Goal: Task Accomplishment & Management: Complete application form

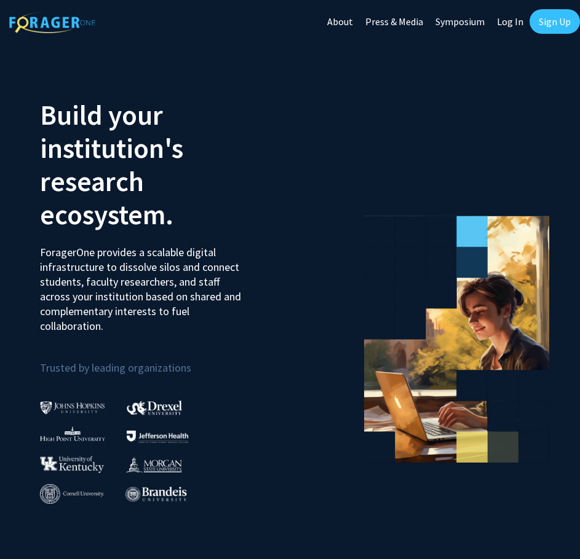
click at [511, 25] on link "Log In" at bounding box center [509, 21] width 39 height 43
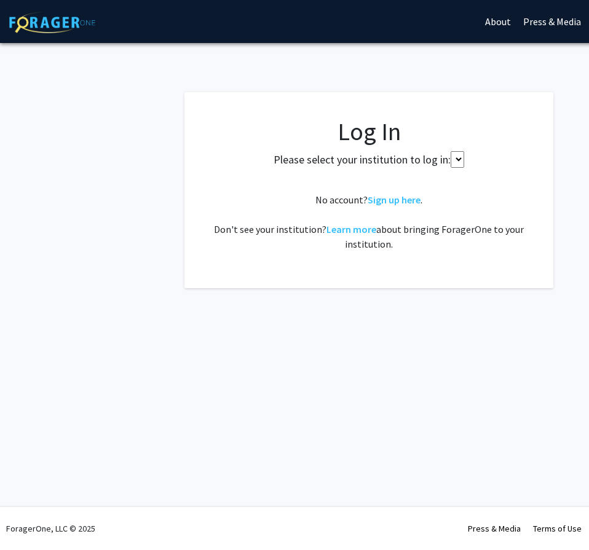
select select
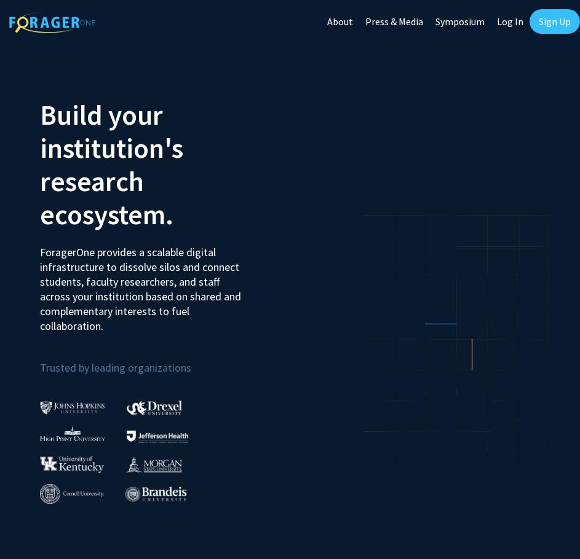
click at [544, 33] on link "Sign Up" at bounding box center [554, 21] width 50 height 25
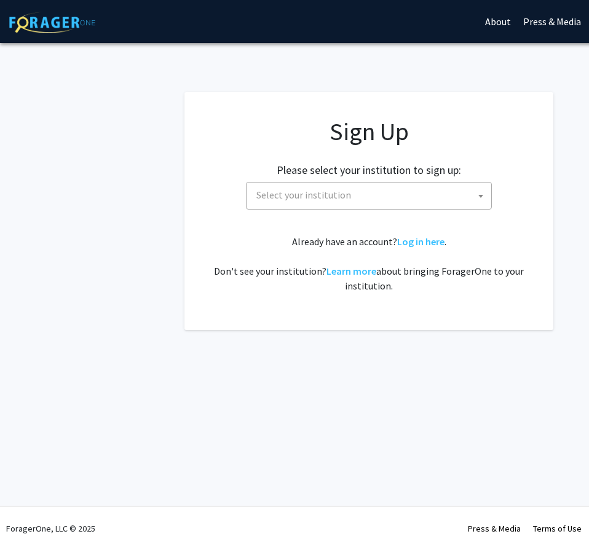
click at [375, 199] on span "Select your institution" at bounding box center [371, 195] width 240 height 25
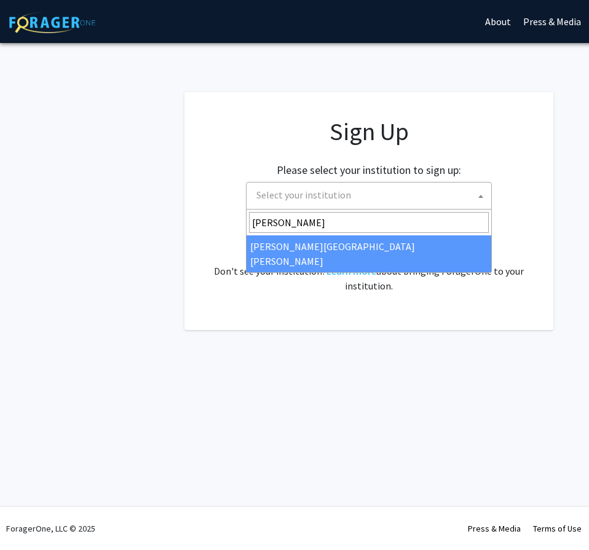
type input "john"
select select "1"
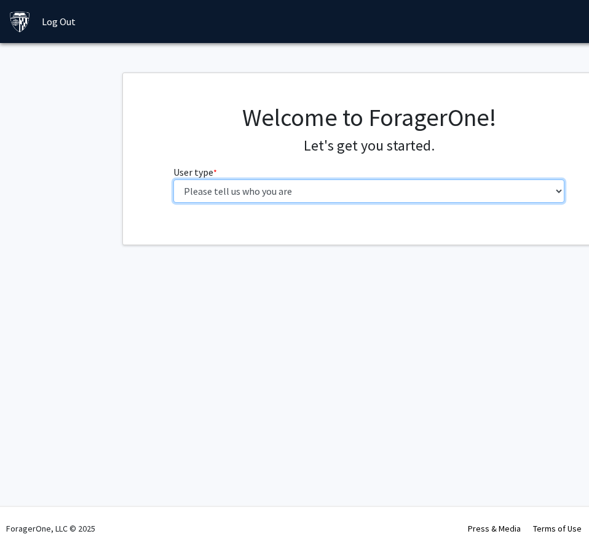
click at [291, 185] on select "Please tell us who you are Undergraduate Student Master's Student Doctoral Cand…" at bounding box center [368, 190] width 391 height 23
select select "1: undergrad"
click at [173, 179] on select "Please tell us who you are Undergraduate Student Master's Student Doctoral Cand…" at bounding box center [368, 190] width 391 height 23
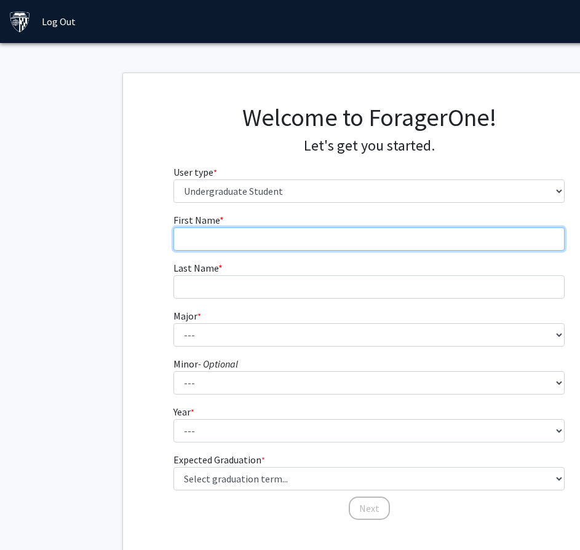
click at [333, 234] on input "First Name * required" at bounding box center [368, 238] width 391 height 23
type input "[GEOGRAPHIC_DATA]"
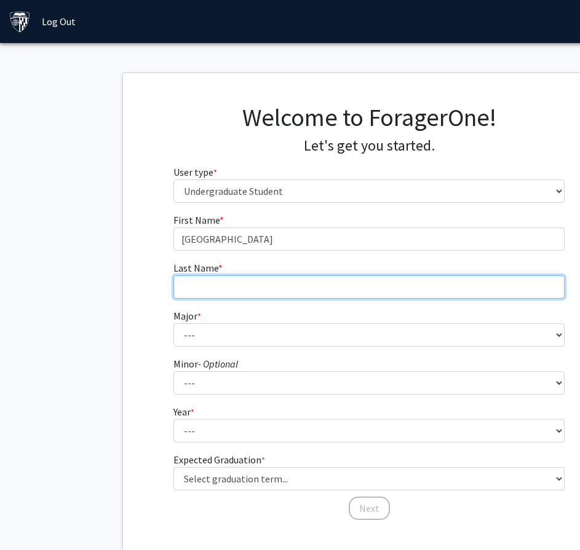
click at [277, 290] on input "Last Name * required" at bounding box center [368, 286] width 391 height 23
type input "[PERSON_NAME]"
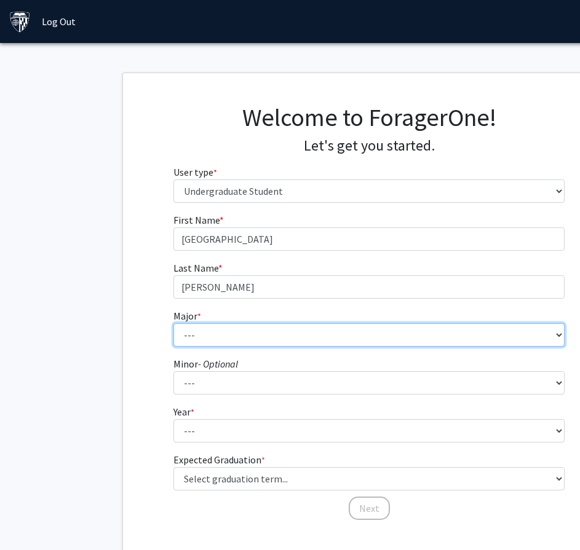
drag, startPoint x: 281, startPoint y: 330, endPoint x: 279, endPoint y: 346, distance: 16.2
click at [281, 330] on select "--- Africana Studies Anthropology Applied Mathematics & Statistics Archaeology …" at bounding box center [368, 334] width 391 height 23
select select "34: 48"
click at [173, 323] on select "--- Africana Studies Anthropology Applied Mathematics & Statistics Archaeology …" at bounding box center [368, 334] width 391 height 23
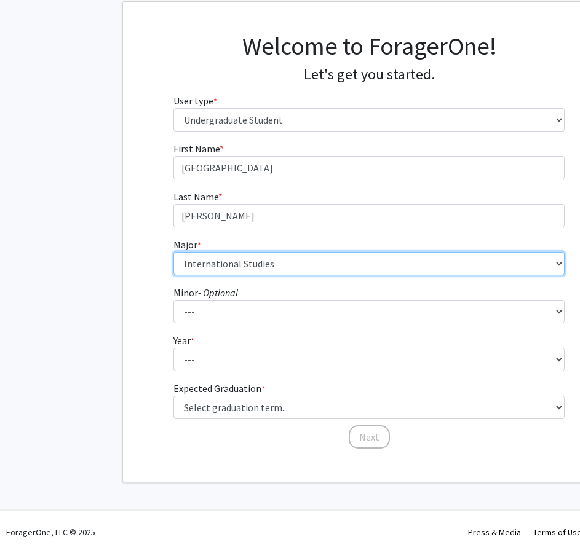
scroll to position [75, 0]
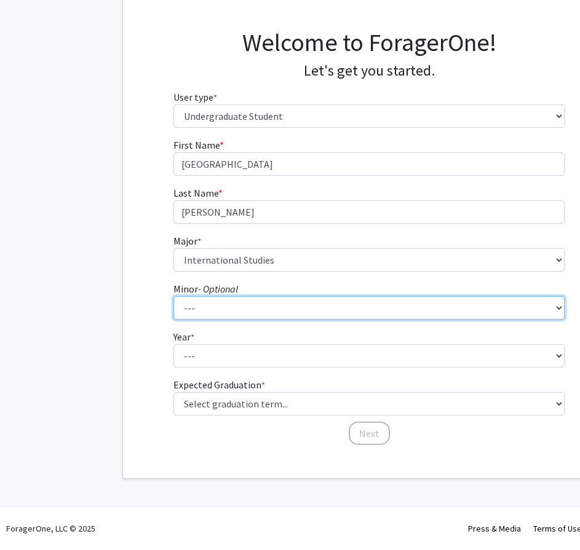
click at [277, 310] on select "--- Accounting and Financial Management Africana Studies Anthropology Applied M…" at bounding box center [368, 307] width 391 height 23
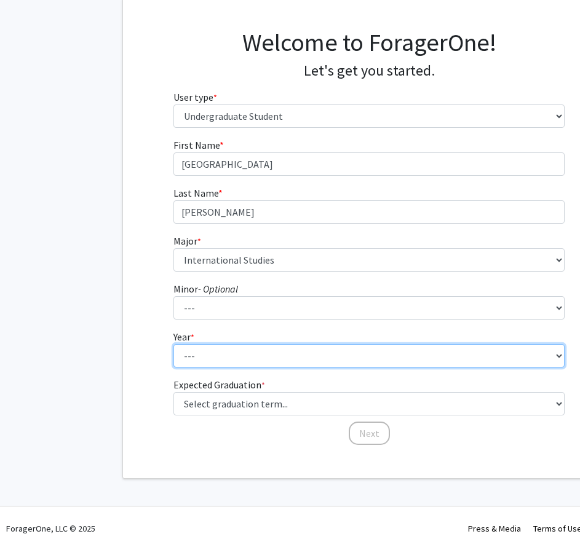
click at [228, 350] on select "--- First-year Sophomore Junior Senior Postbaccalaureate Certificate" at bounding box center [368, 355] width 391 height 23
click at [232, 355] on select "--- First-year Sophomore Junior Senior Postbaccalaureate Certificate" at bounding box center [368, 355] width 391 height 23
click at [173, 344] on select "--- First-year Sophomore Junior Senior Postbaccalaureate Certificate" at bounding box center [368, 355] width 391 height 23
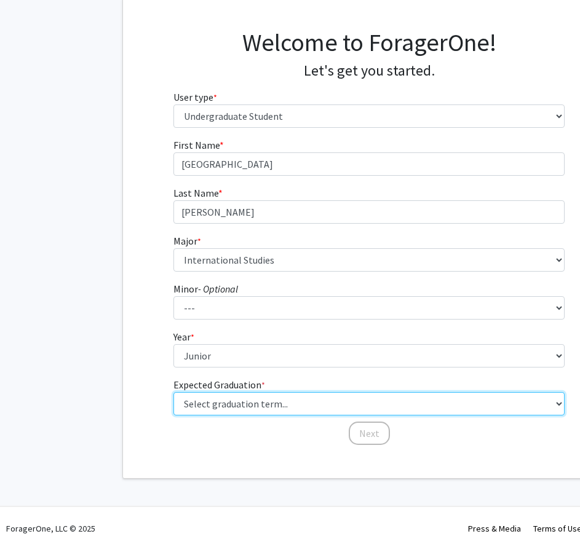
click at [253, 398] on select "Select graduation term... Spring 2025 Summer 2025 Fall 2025 Winter 2025 Spring …" at bounding box center [368, 403] width 391 height 23
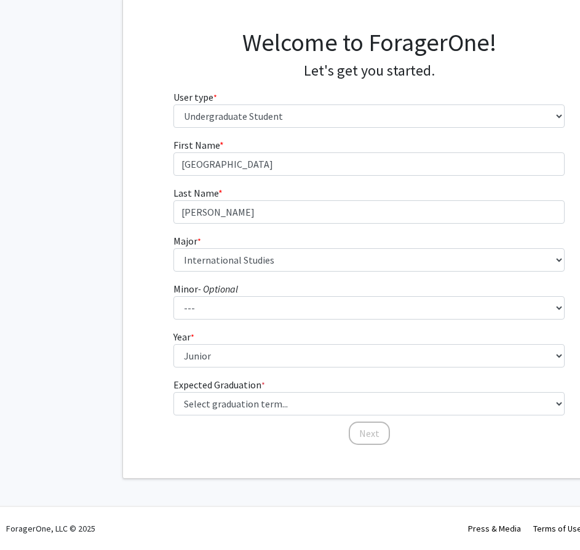
click at [157, 257] on div "First Name * required [PERSON_NAME] Last Name * required [PERSON_NAME] Major * …" at bounding box center [369, 292] width 492 height 309
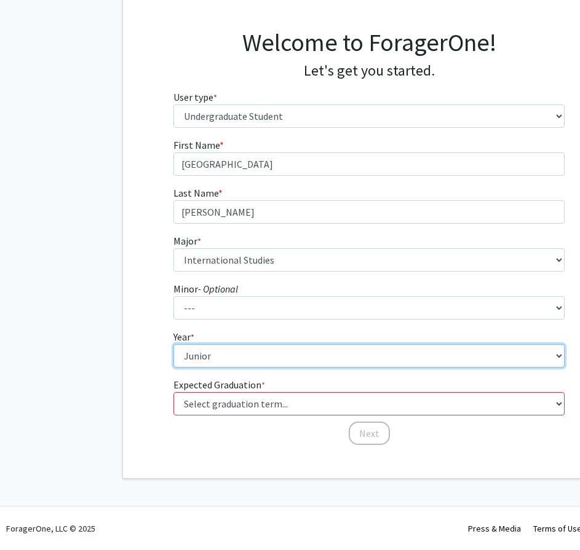
click at [220, 355] on select "--- First-year Sophomore Junior Senior Postbaccalaureate Certificate" at bounding box center [368, 355] width 391 height 23
click at [173, 344] on select "--- First-year Sophomore Junior Senior Postbaccalaureate Certificate" at bounding box center [368, 355] width 391 height 23
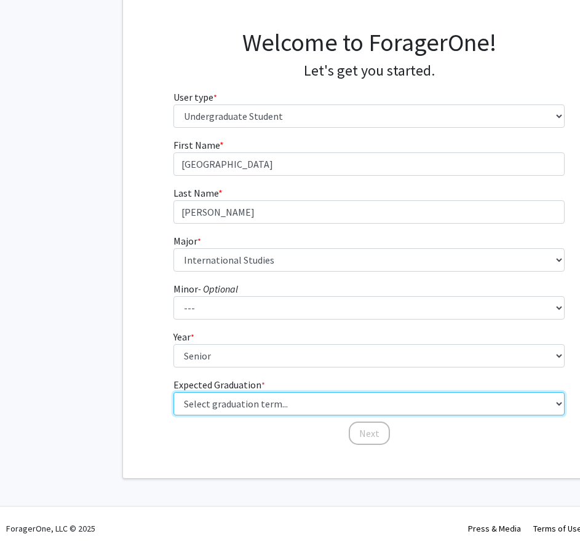
click at [216, 396] on select "Select graduation term... Spring 2025 Summer 2025 Fall 2025 Winter 2025 Spring …" at bounding box center [368, 403] width 391 height 23
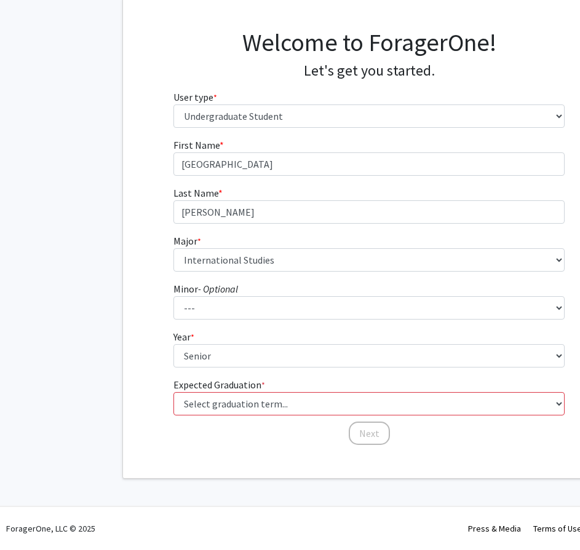
click at [109, 310] on fg-get-started "Welcome to ForagerOne! Let's get you started. User type * required Please tell …" at bounding box center [368, 238] width 737 height 481
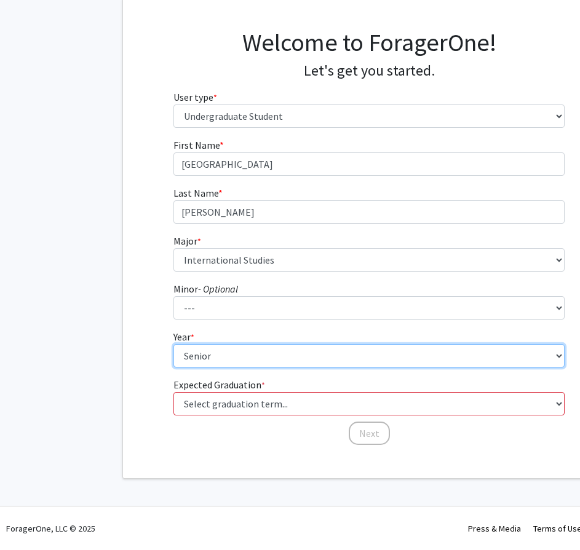
click at [238, 357] on select "--- First-year Sophomore Junior Senior Postbaccalaureate Certificate" at bounding box center [368, 355] width 391 height 23
select select "3: junior"
click at [173, 344] on select "--- First-year Sophomore Junior Senior Postbaccalaureate Certificate" at bounding box center [368, 355] width 391 height 23
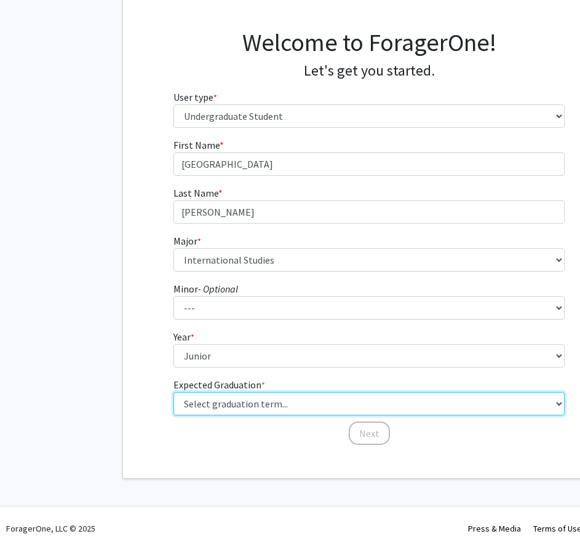
click at [222, 395] on select "Select graduation term... Spring 2025 Summer 2025 Fall 2025 Winter 2025 Spring …" at bounding box center [368, 403] width 391 height 23
select select "13: spring_2028"
click at [173, 392] on select "Select graduation term... Spring 2025 Summer 2025 Fall 2025 Winter 2025 Spring …" at bounding box center [368, 403] width 391 height 23
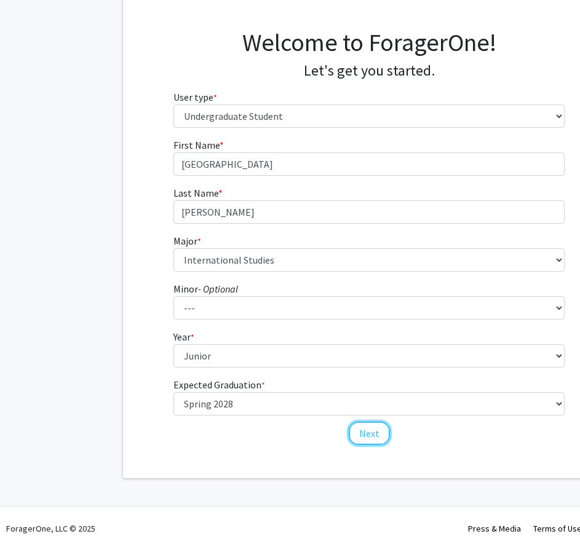
click at [365, 436] on button "Next" at bounding box center [368, 433] width 41 height 23
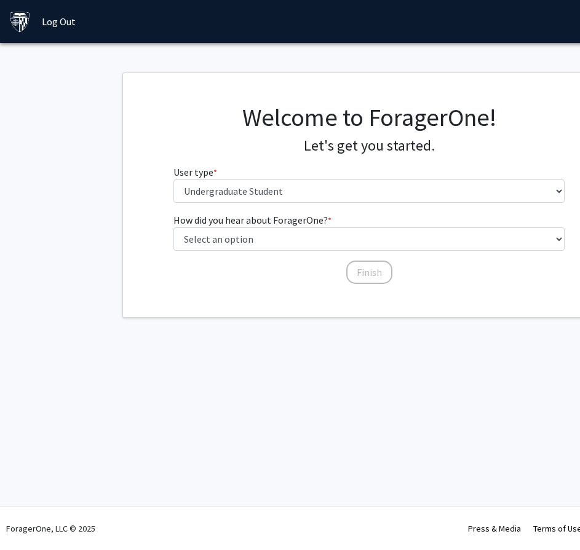
scroll to position [0, 0]
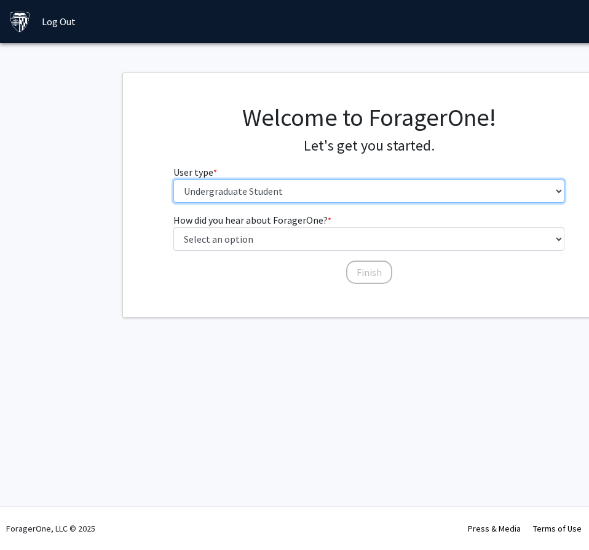
click at [227, 190] on select "Please tell us who you are Undergraduate Student Master's Student Doctoral Cand…" at bounding box center [368, 190] width 391 height 23
click at [226, 192] on select "Please tell us who you are Undergraduate Student Master's Student Doctoral Cand…" at bounding box center [368, 190] width 391 height 23
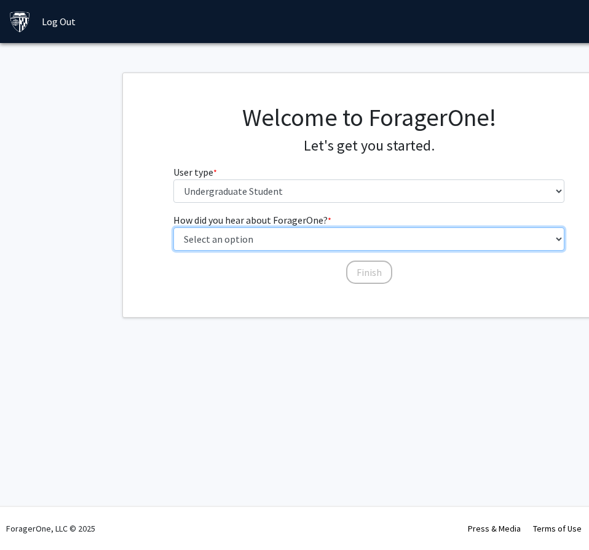
click at [241, 240] on select "Select an option Peer/student recommendation Faculty/staff recommendation Unive…" at bounding box center [368, 238] width 391 height 23
select select "2: faculty_recommendation"
click at [173, 227] on select "Select an option Peer/student recommendation Faculty/staff recommendation Unive…" at bounding box center [368, 238] width 391 height 23
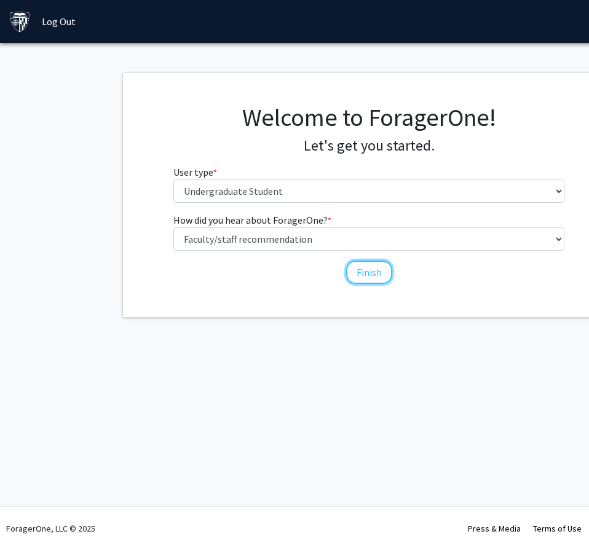
click at [380, 281] on button "Finish" at bounding box center [369, 272] width 46 height 23
